Goal: Check status

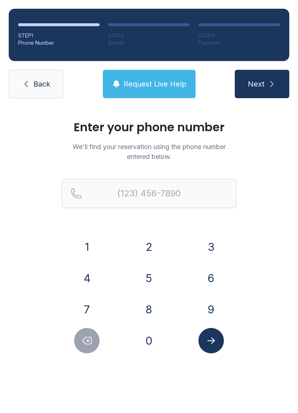
click at [90, 305] on button "7" at bounding box center [86, 309] width 25 height 25
click at [158, 332] on button "0" at bounding box center [148, 340] width 25 height 25
click at [93, 276] on button "4" at bounding box center [86, 277] width 25 height 25
click at [89, 277] on button "4" at bounding box center [86, 277] width 25 height 25
click at [151, 246] on button "2" at bounding box center [148, 246] width 25 height 25
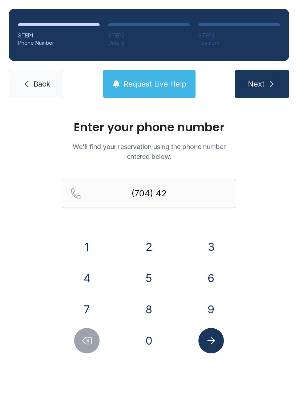
click at [85, 248] on button "1" at bounding box center [86, 246] width 25 height 25
click at [158, 245] on button "2" at bounding box center [148, 246] width 25 height 25
click at [89, 276] on button "4" at bounding box center [86, 277] width 25 height 25
click at [154, 283] on button "5" at bounding box center [148, 277] width 25 height 25
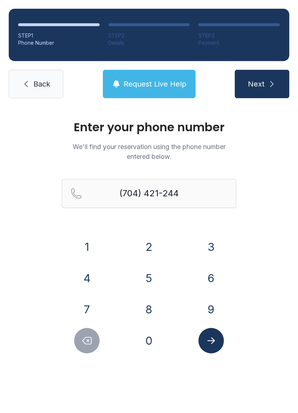
type input "[PHONE_NUMBER]"
click at [214, 342] on icon "Submit lookup form" at bounding box center [211, 340] width 11 height 11
